Goal: Obtain resource: Download file/media

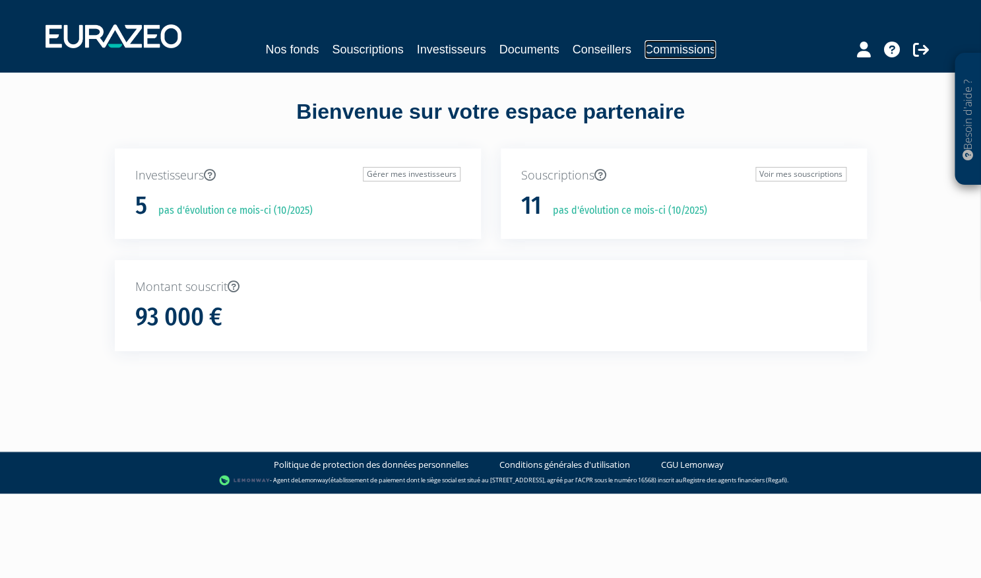
click at [675, 53] on link "Commissions" at bounding box center [679, 49] width 71 height 18
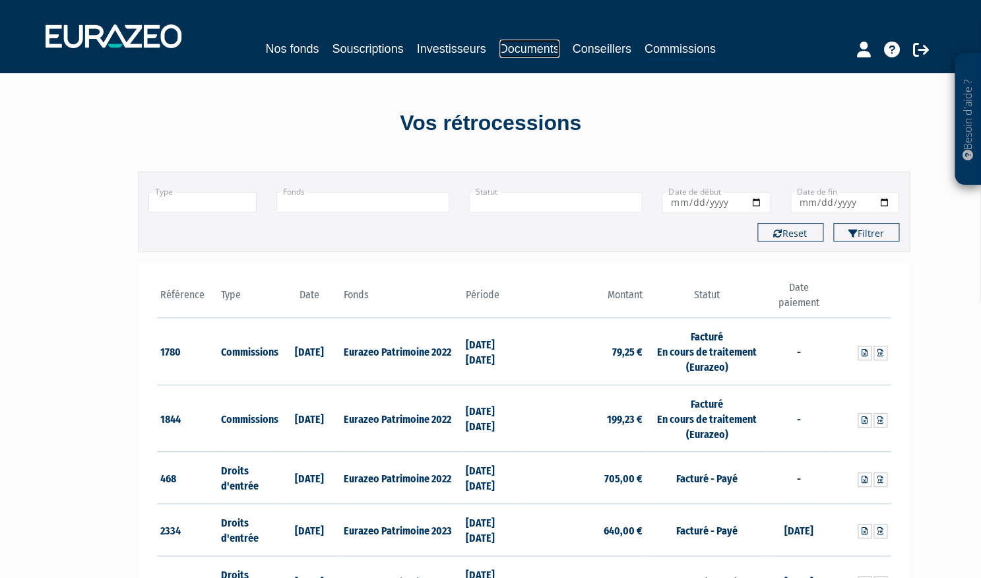
click at [545, 49] on link "Documents" at bounding box center [529, 49] width 60 height 18
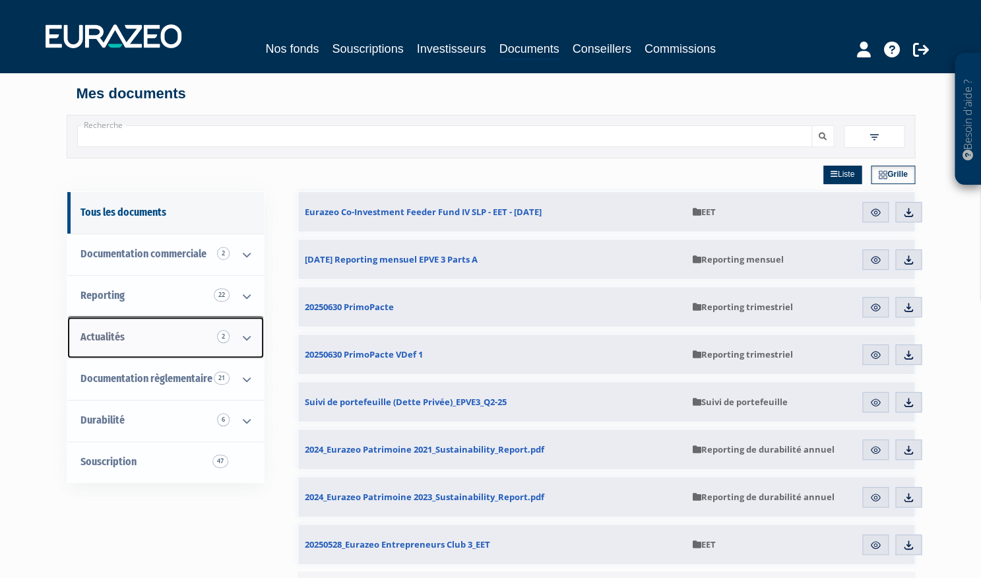
click at [247, 334] on icon at bounding box center [246, 337] width 34 height 41
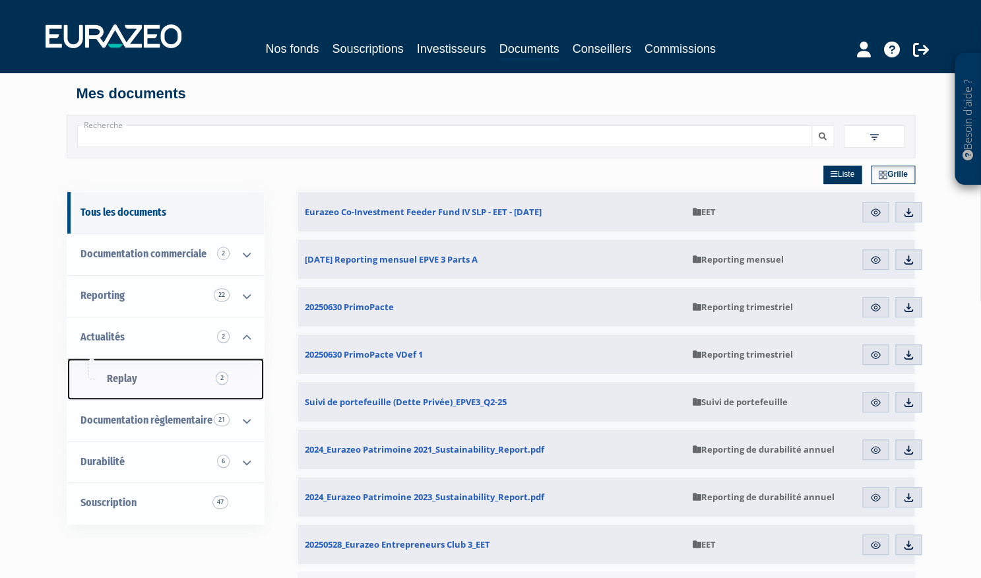
click at [111, 381] on span "Replay 2" at bounding box center [122, 378] width 30 height 13
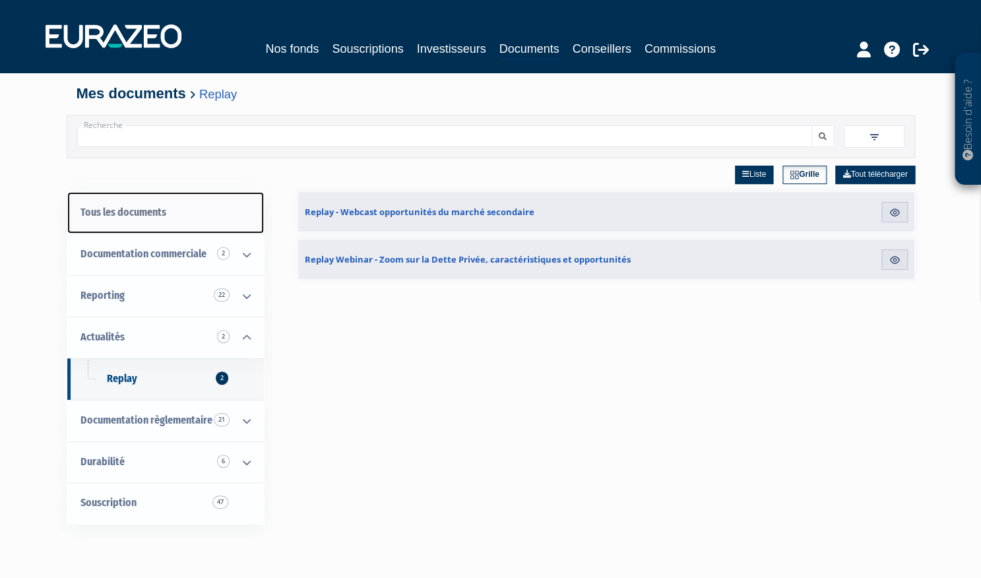
click at [144, 216] on link "Tous les documents" at bounding box center [165, 213] width 197 height 42
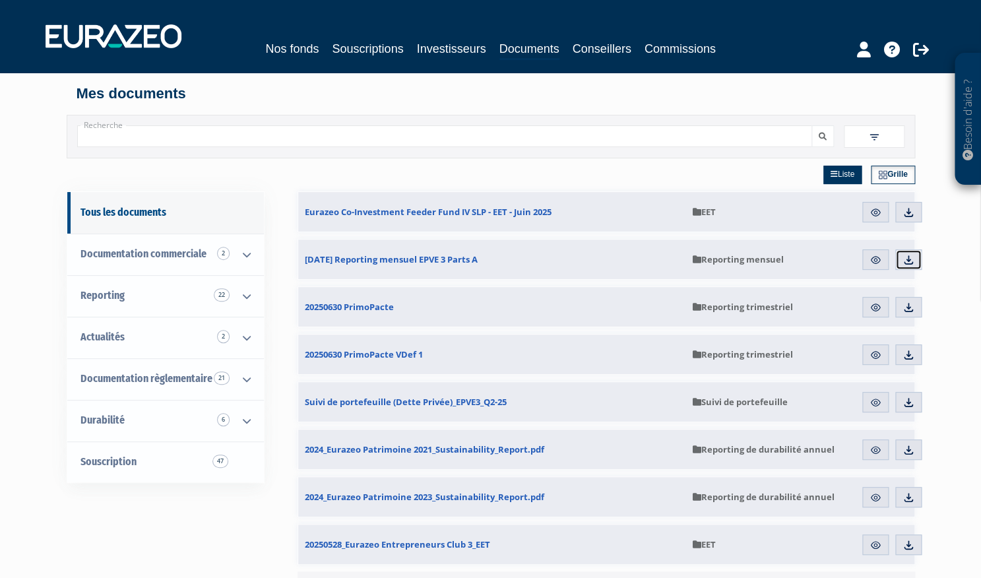
click at [913, 260] on img at bounding box center [908, 260] width 12 height 12
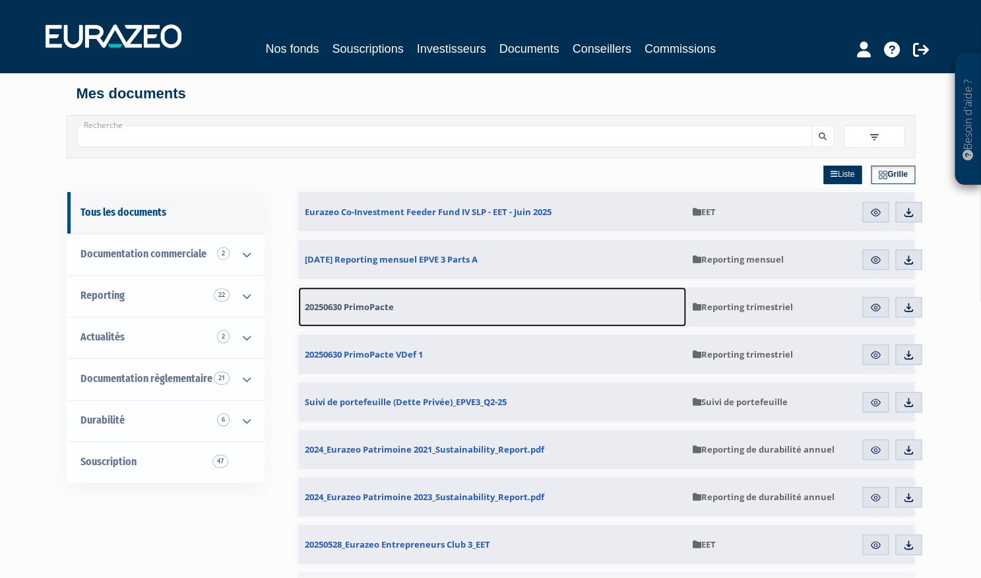
click at [442, 304] on link "20250630 PrimoPacte" at bounding box center [492, 307] width 388 height 40
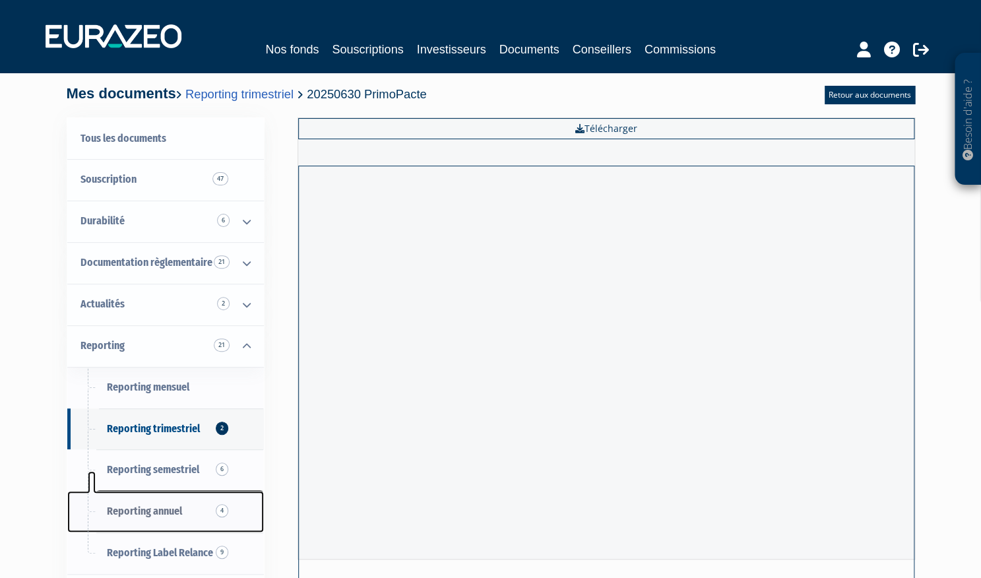
click at [152, 512] on span "Reporting annuel 4" at bounding box center [144, 510] width 75 height 13
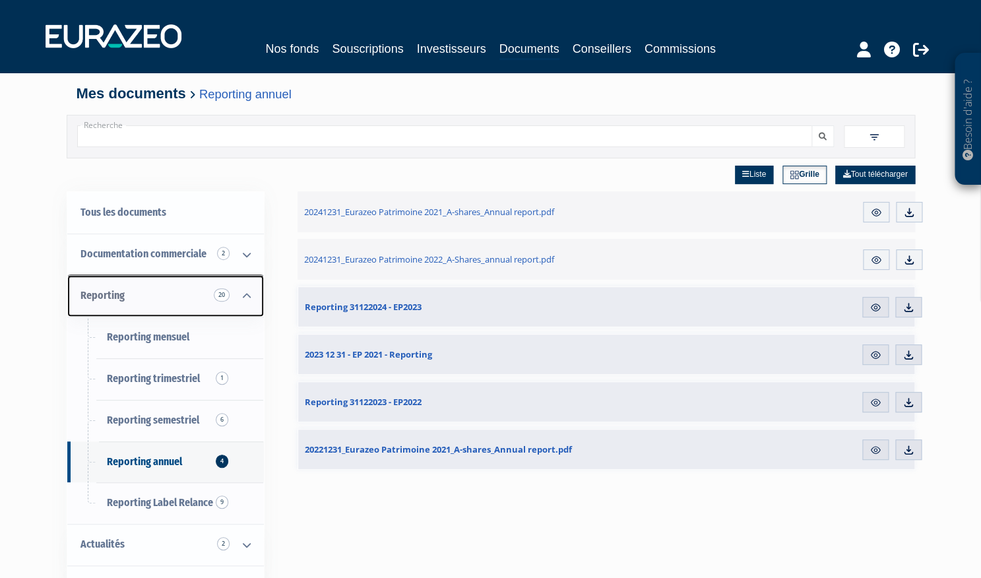
click at [96, 299] on span "Reporting 20" at bounding box center [102, 295] width 44 height 13
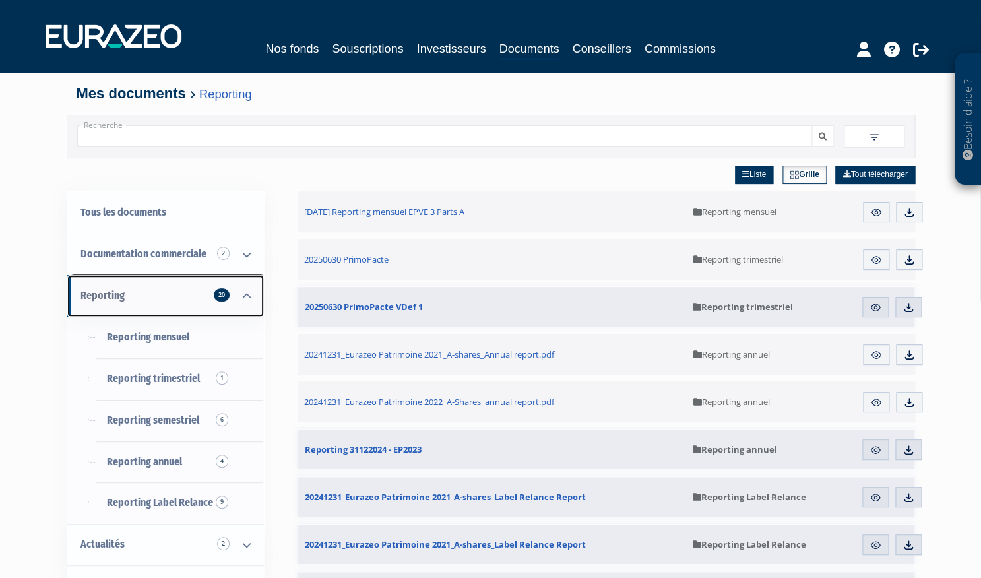
click at [241, 291] on icon at bounding box center [246, 296] width 34 height 41
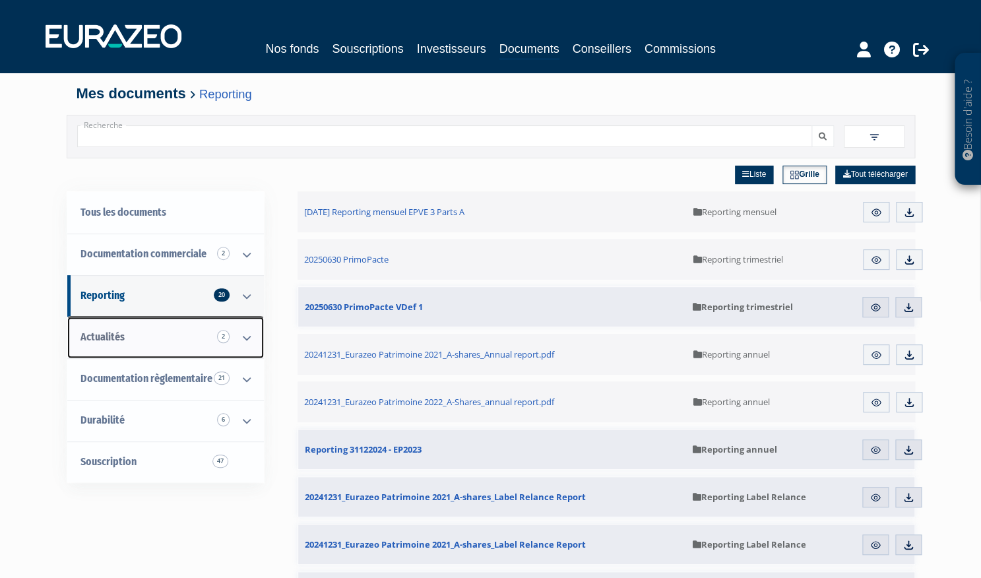
click at [249, 338] on icon at bounding box center [246, 337] width 34 height 41
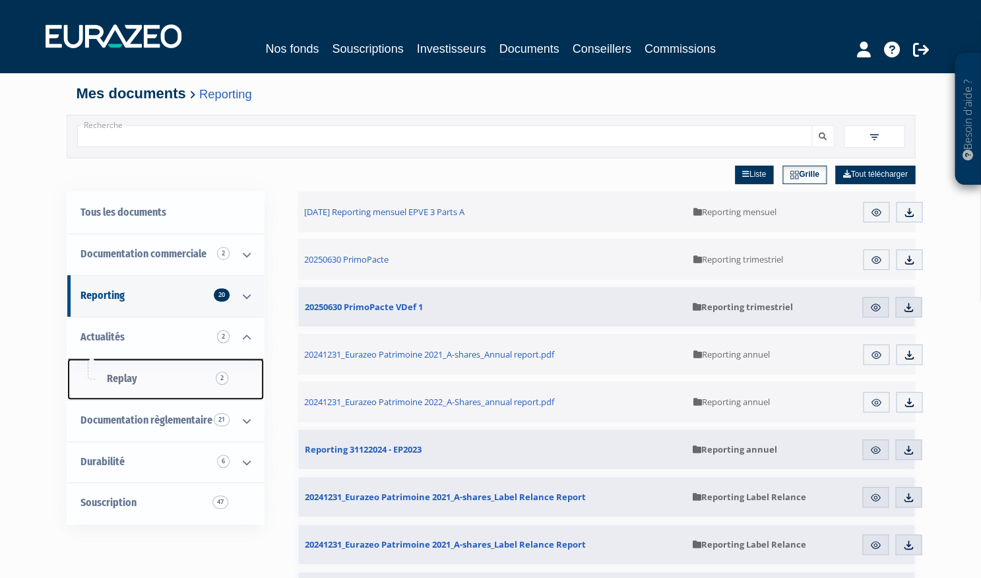
click at [117, 377] on span "Replay 2" at bounding box center [122, 378] width 30 height 13
